Goal: Check status

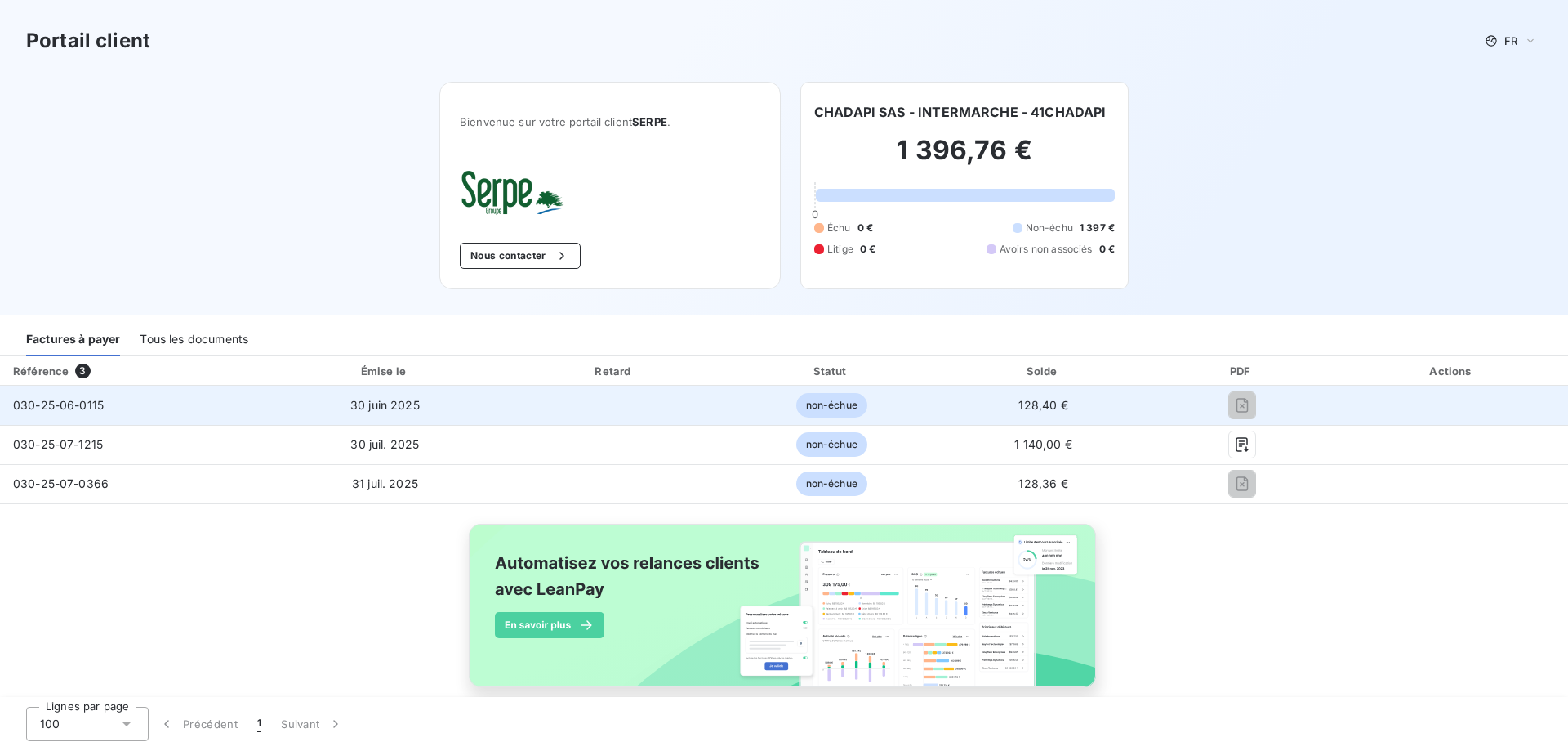
click at [65, 411] on span "030-25-06-0115" at bounding box center [58, 404] width 91 height 14
